Goal: Check status: Check status

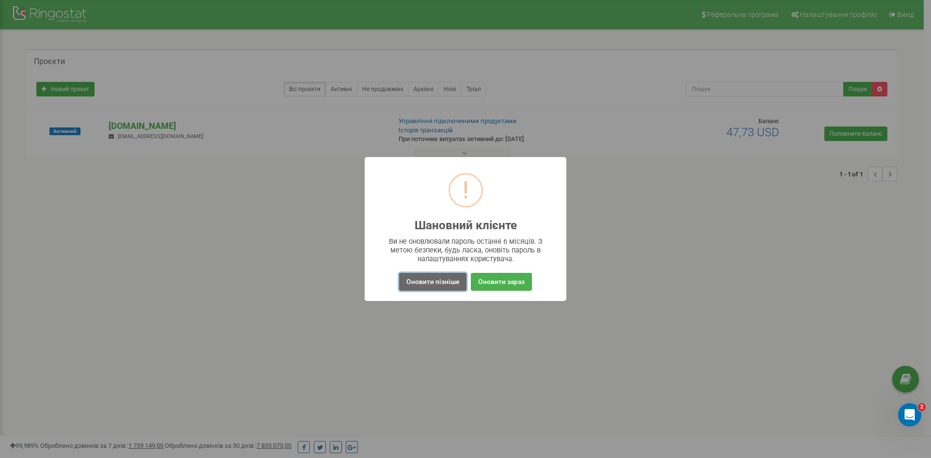
click at [434, 277] on button "Оновити пізніше" at bounding box center [432, 282] width 67 height 18
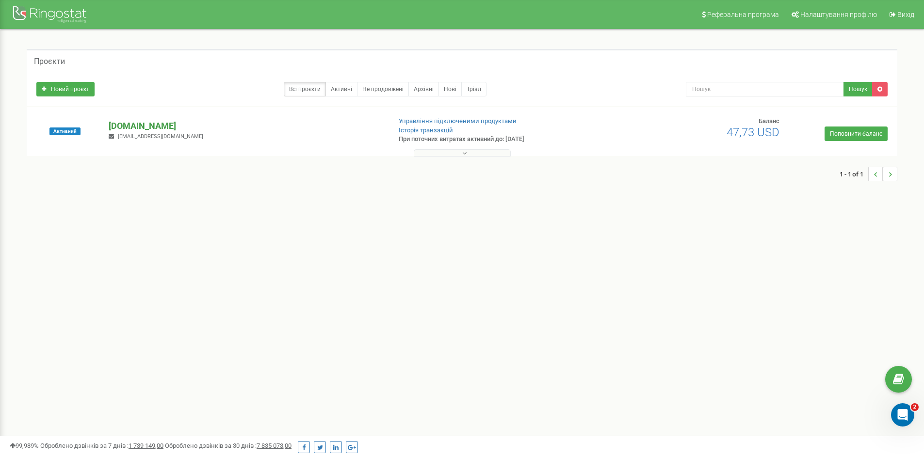
click at [145, 125] on p "[DOMAIN_NAME]" at bounding box center [246, 126] width 274 height 13
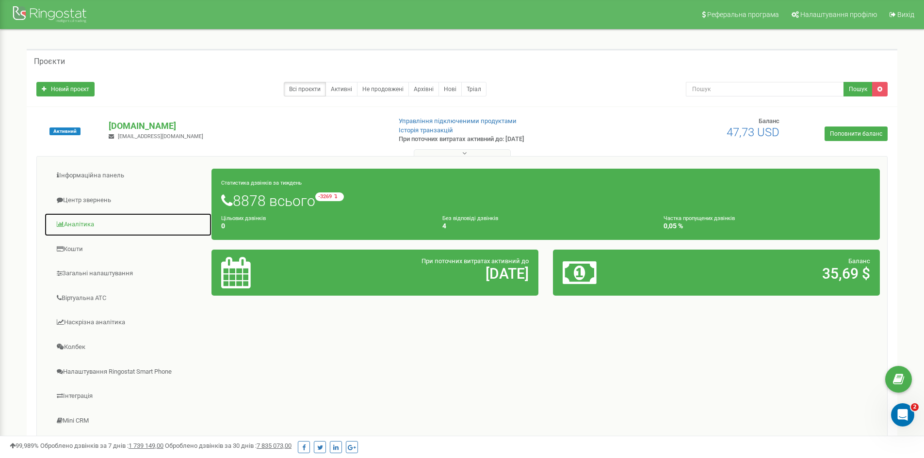
click at [91, 219] on link "Аналiтика" at bounding box center [128, 225] width 168 height 24
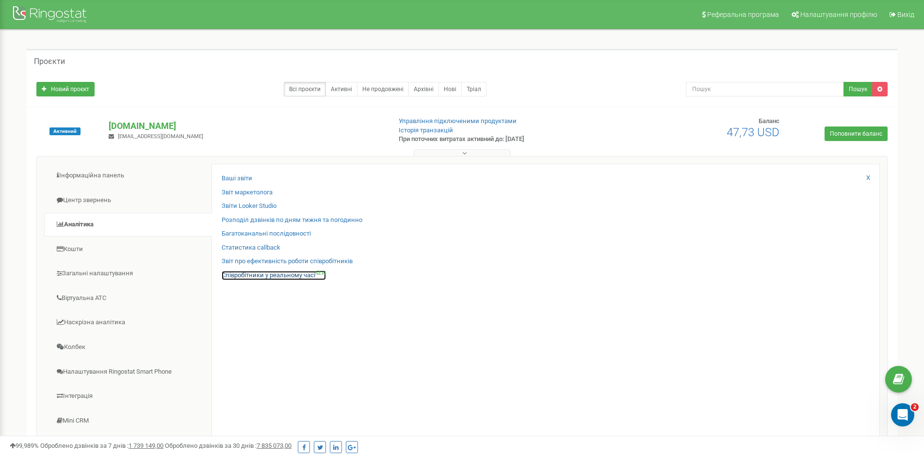
click at [265, 276] on link "Співробітники у реальному часі NEW" at bounding box center [274, 275] width 104 height 9
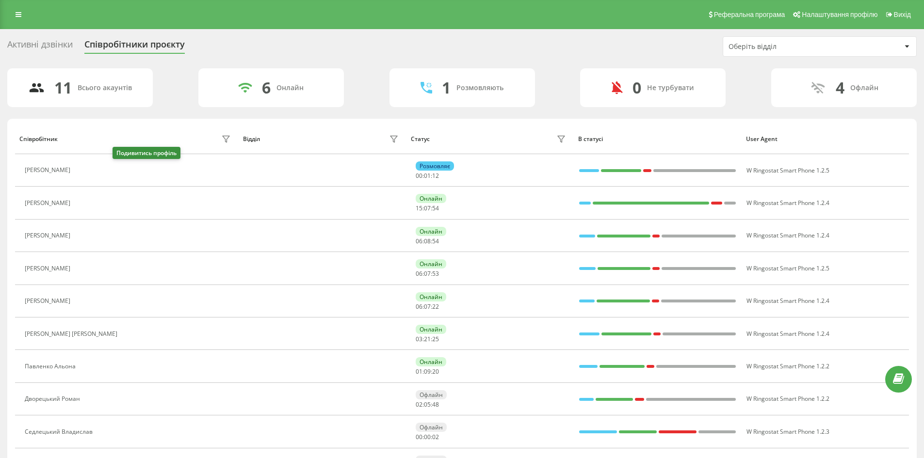
click at [85, 169] on icon at bounding box center [81, 171] width 8 height 8
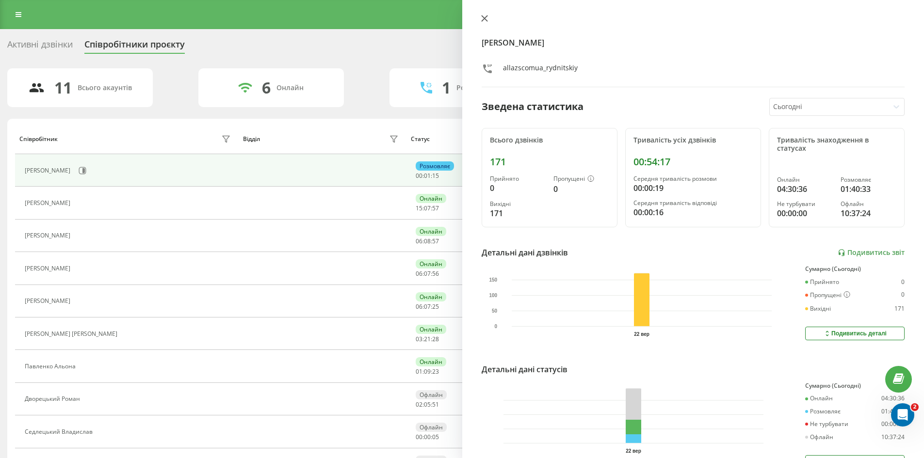
click at [484, 16] on icon at bounding box center [484, 18] width 7 height 7
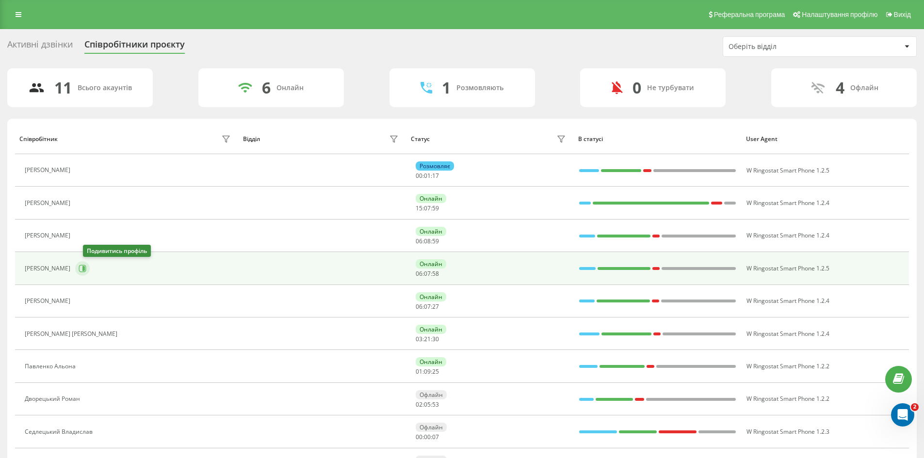
click at [86, 265] on icon at bounding box center [82, 268] width 7 height 7
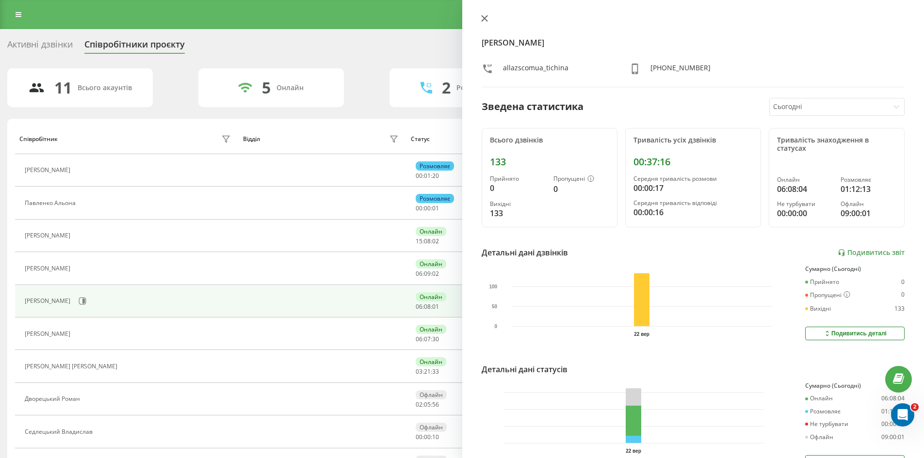
click at [485, 16] on icon at bounding box center [484, 18] width 7 height 7
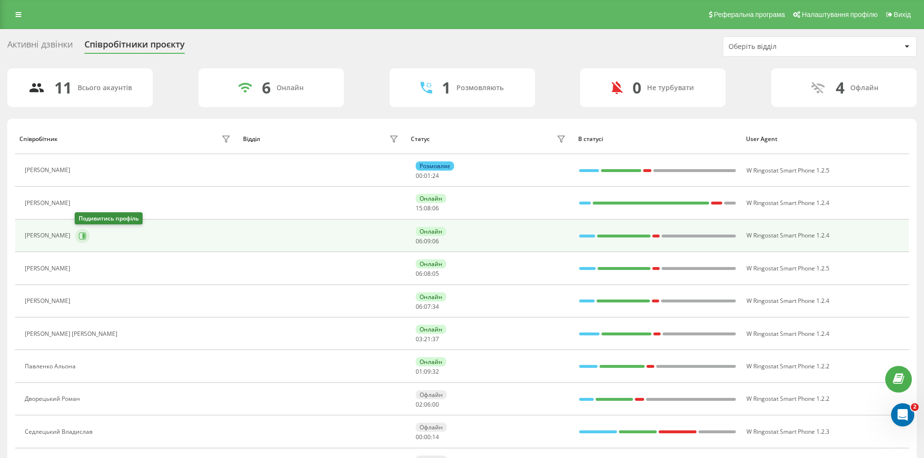
click at [88, 234] on button at bounding box center [82, 236] width 15 height 15
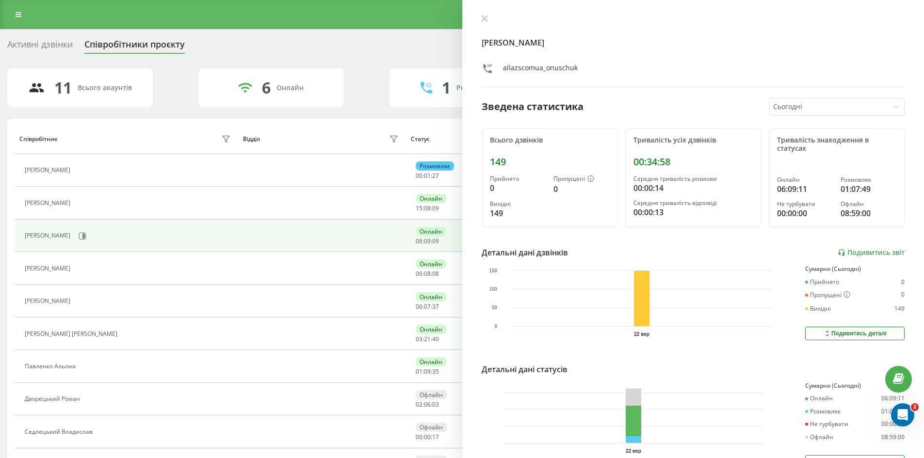
click at [497, 20] on div at bounding box center [693, 20] width 423 height 10
click at [483, 17] on icon at bounding box center [484, 19] width 6 height 6
